Goal: Navigation & Orientation: Find specific page/section

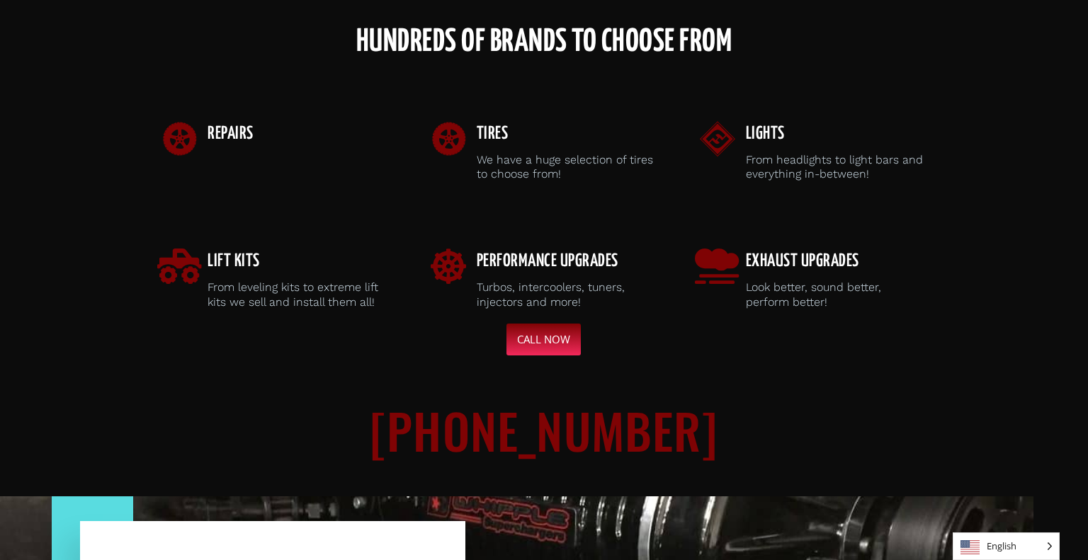
scroll to position [407, 0]
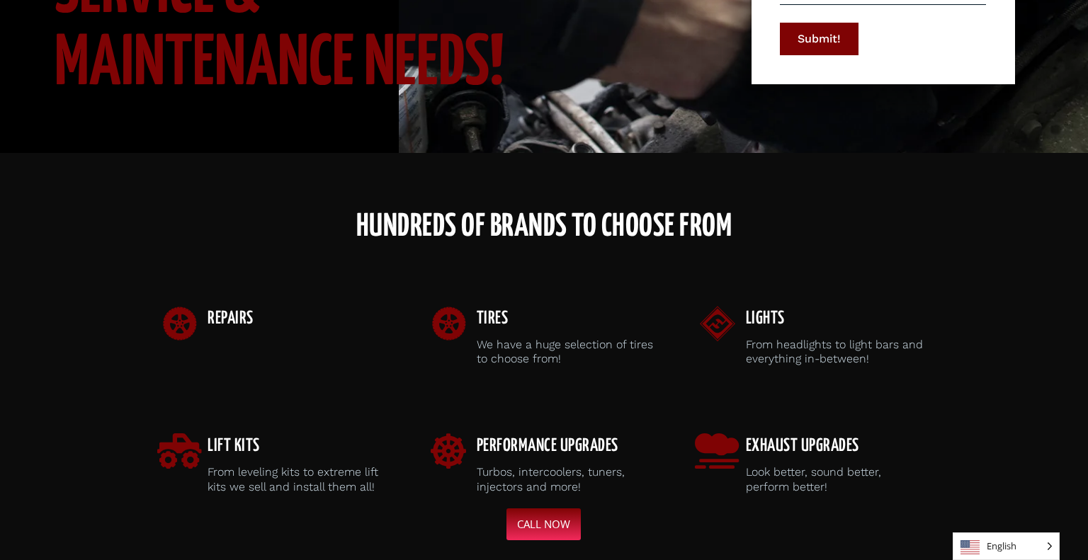
click at [266, 293] on div "Repairs" at bounding box center [274, 336] width 269 height 103
click at [227, 314] on span "Repairs" at bounding box center [231, 318] width 46 height 17
click at [285, 316] on h3 "Repairs" at bounding box center [298, 318] width 181 height 25
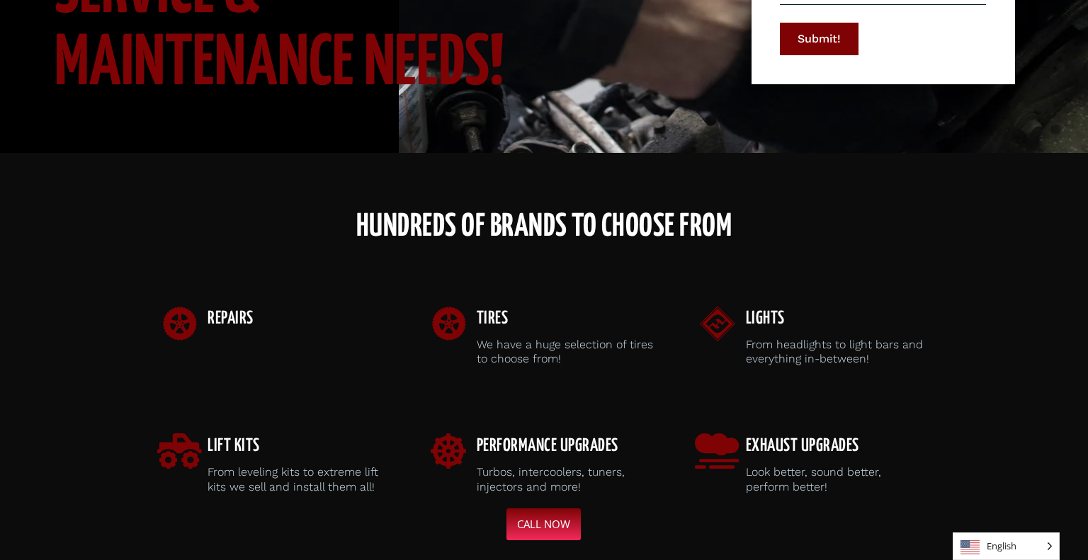
click at [285, 316] on h3 "Repairs" at bounding box center [298, 318] width 181 height 25
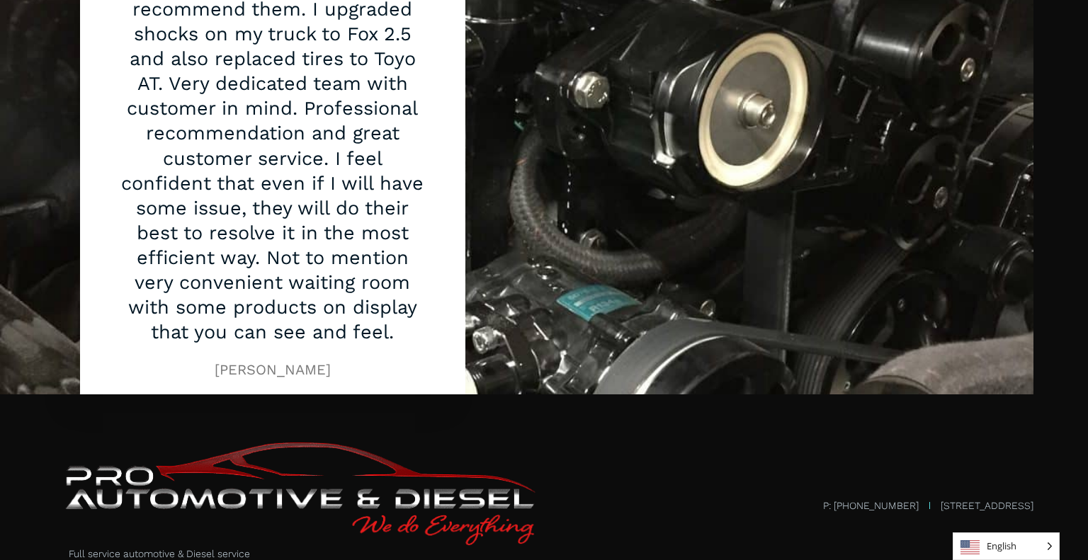
scroll to position [1356, 0]
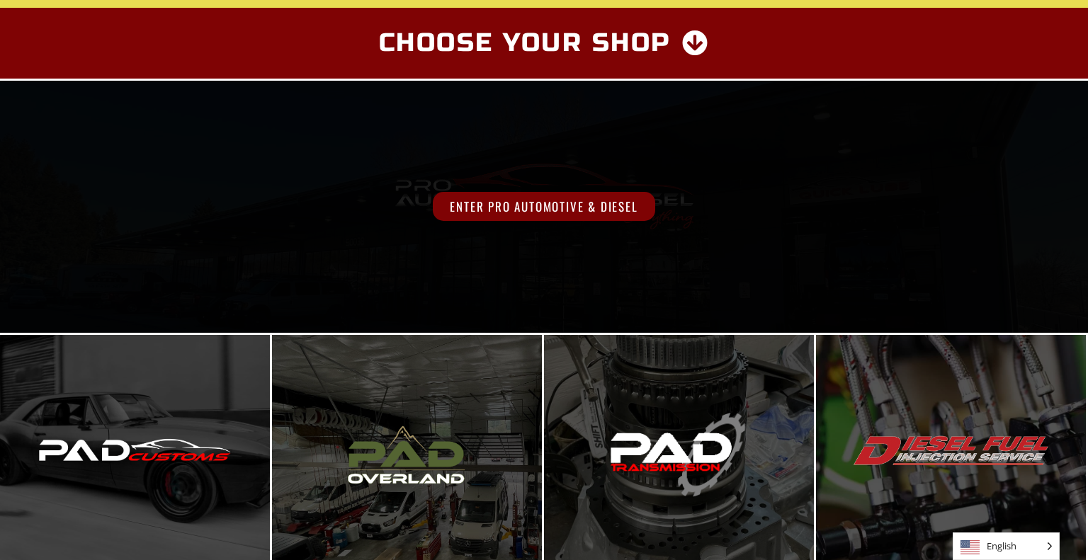
scroll to position [399, 0]
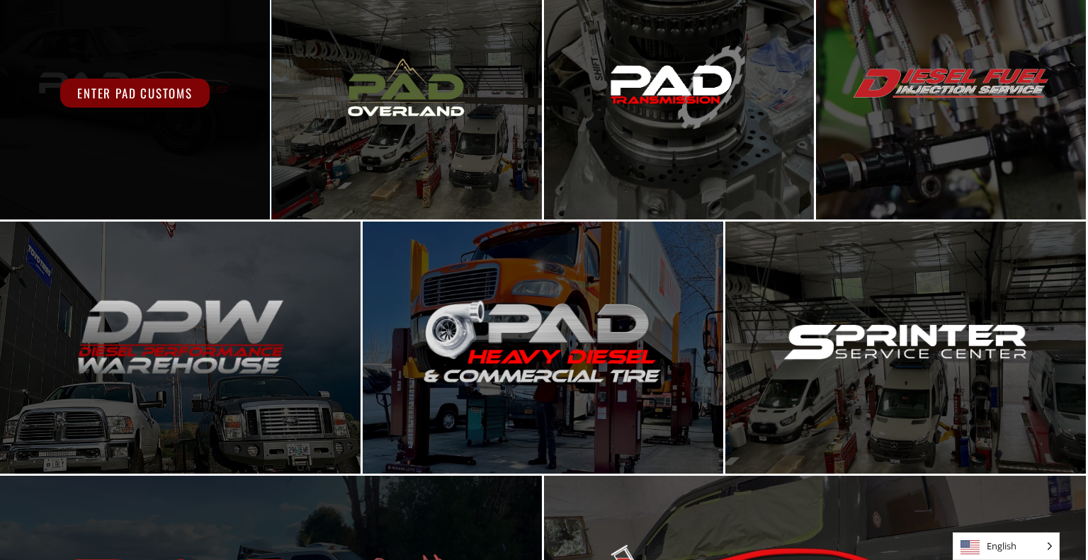
click at [174, 101] on span "Enter PAD Customs" at bounding box center [134, 93] width 149 height 29
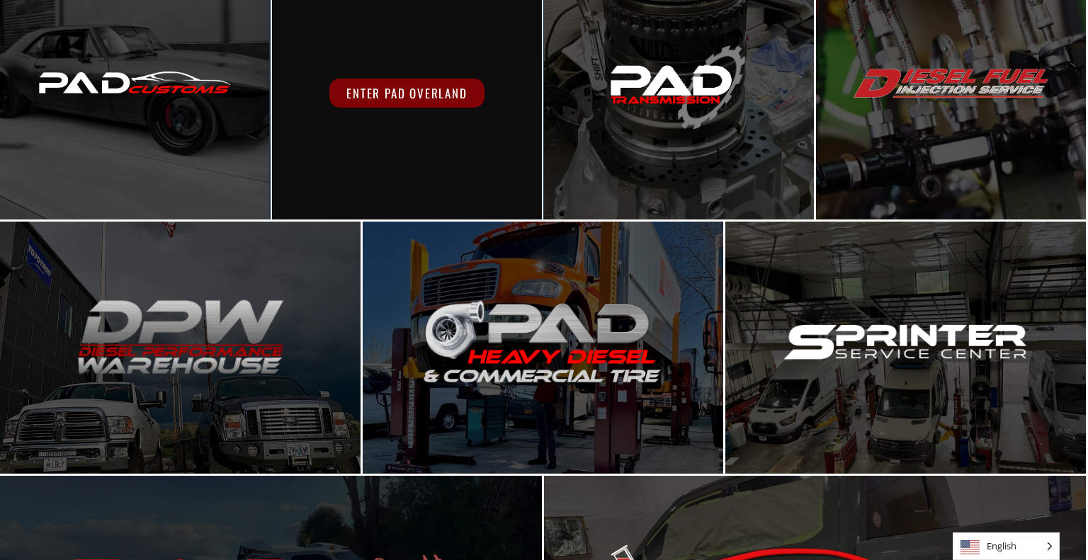
click at [405, 100] on span "Enter PAD Overland" at bounding box center [406, 93] width 154 height 29
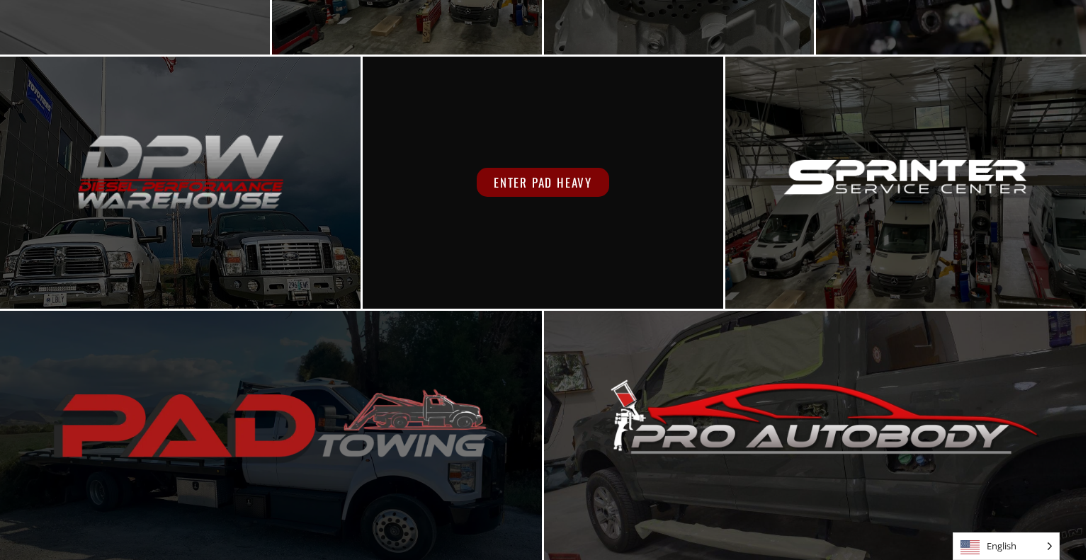
scroll to position [564, 0]
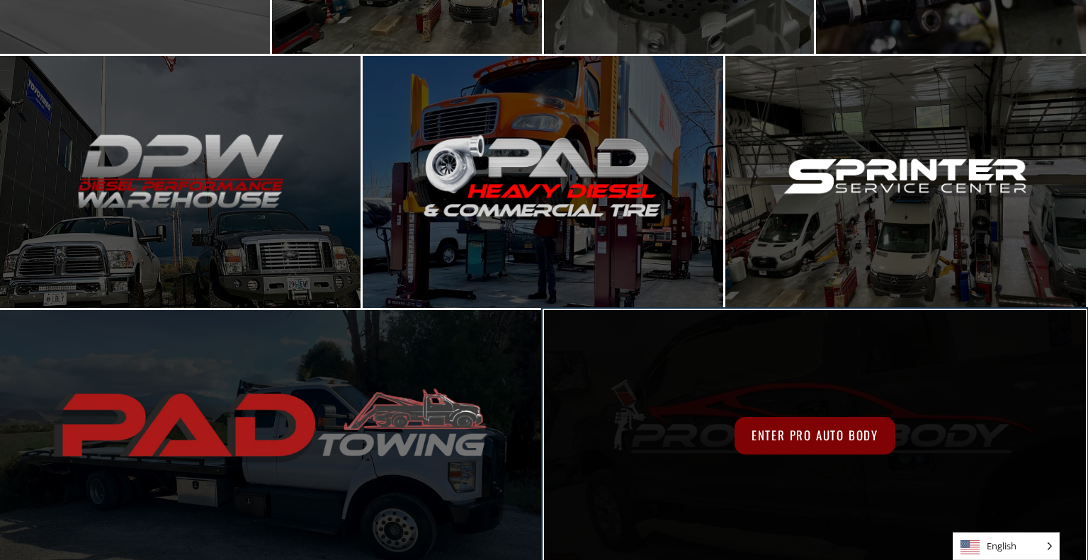
click at [674, 397] on div "Enter Pro Auto Body" at bounding box center [815, 436] width 542 height 252
